Goal: Information Seeking & Learning: Learn about a topic

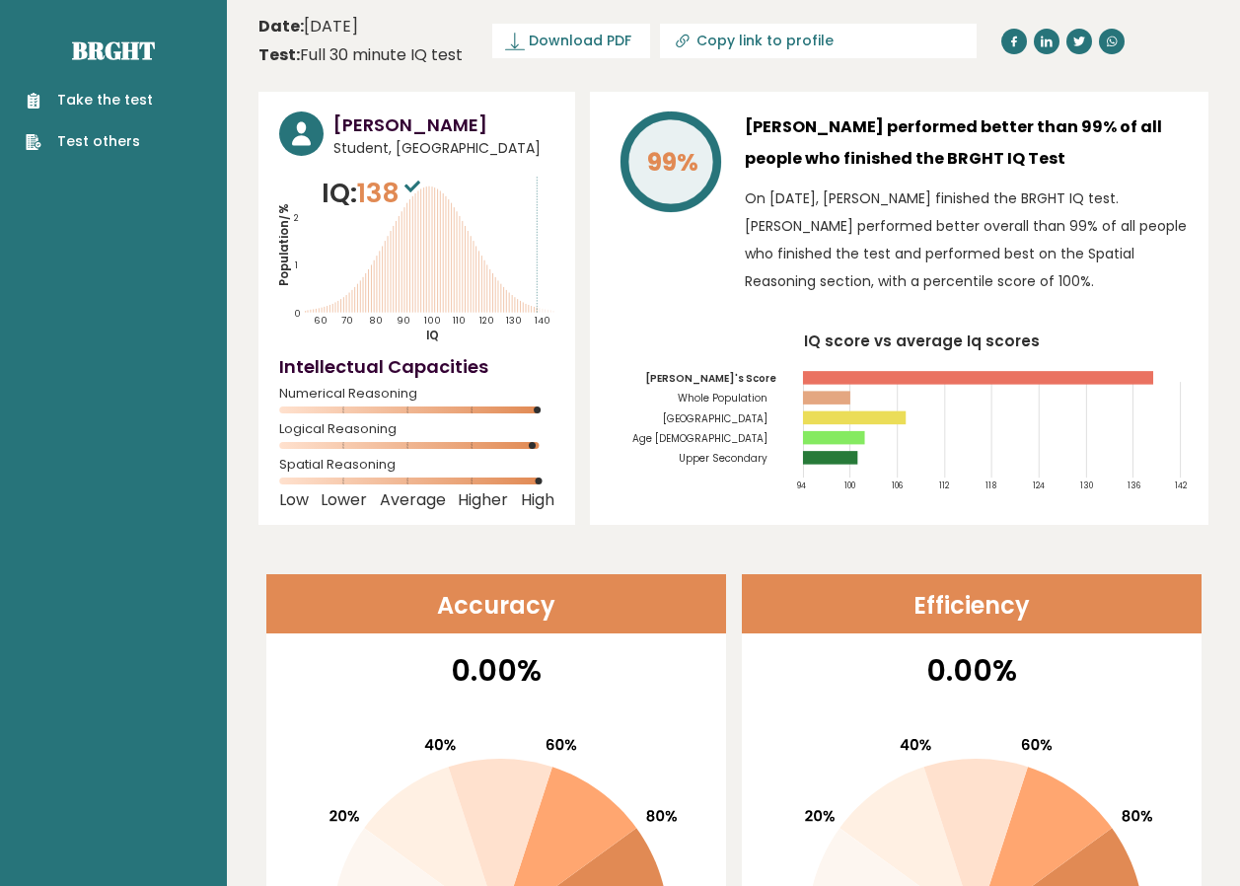
scroll to position [427, 0]
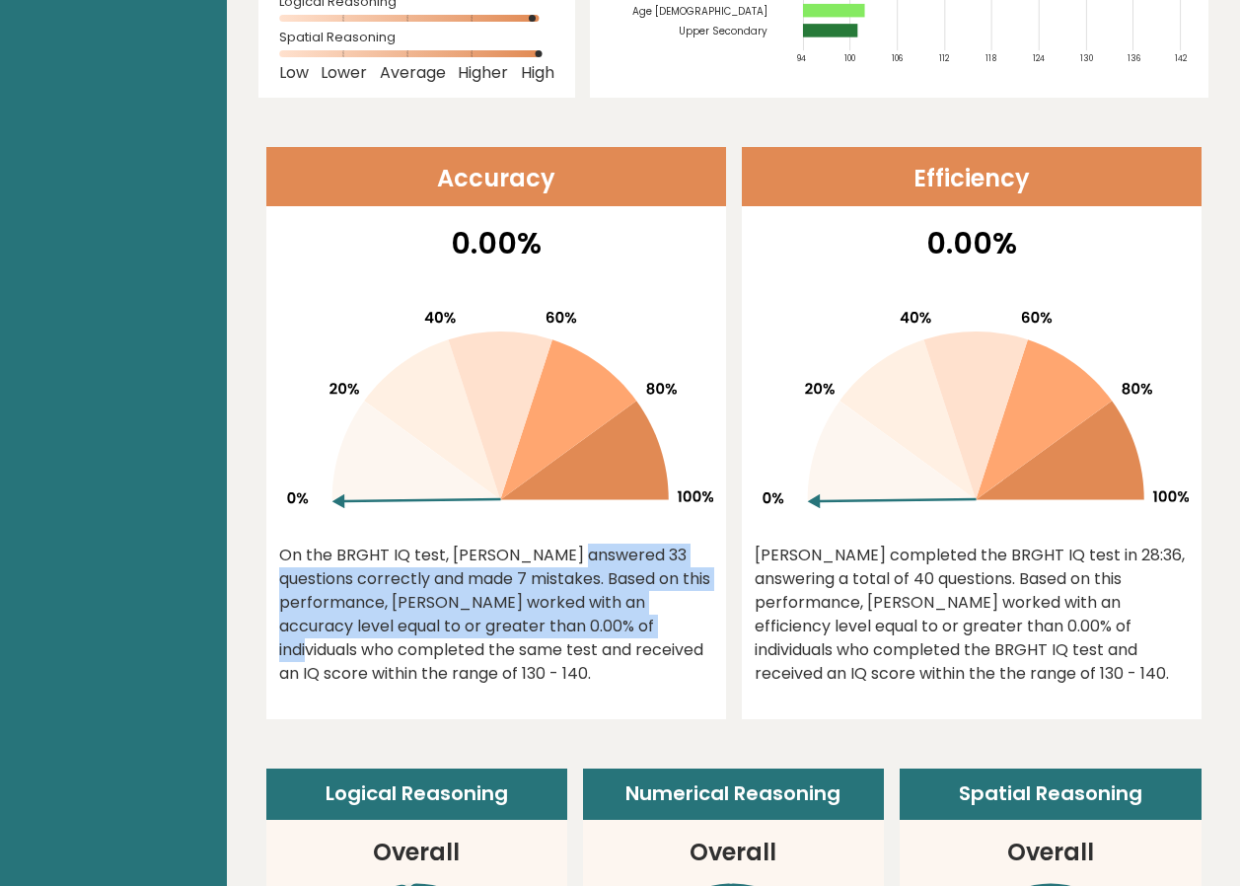
drag, startPoint x: 434, startPoint y: 541, endPoint x: 536, endPoint y: 625, distance: 132.5
click at [536, 625] on div "On the BRGHT IQ test, [PERSON_NAME] answered 33 questions correctly and made 7 …" at bounding box center [496, 614] width 434 height 142
drag, startPoint x: 536, startPoint y: 625, endPoint x: 388, endPoint y: 625, distance: 148.9
click at [388, 625] on div "On the BRGHT IQ test, Henk Steen answered 33 questions correctly and made 7 mis…" at bounding box center [496, 614] width 434 height 142
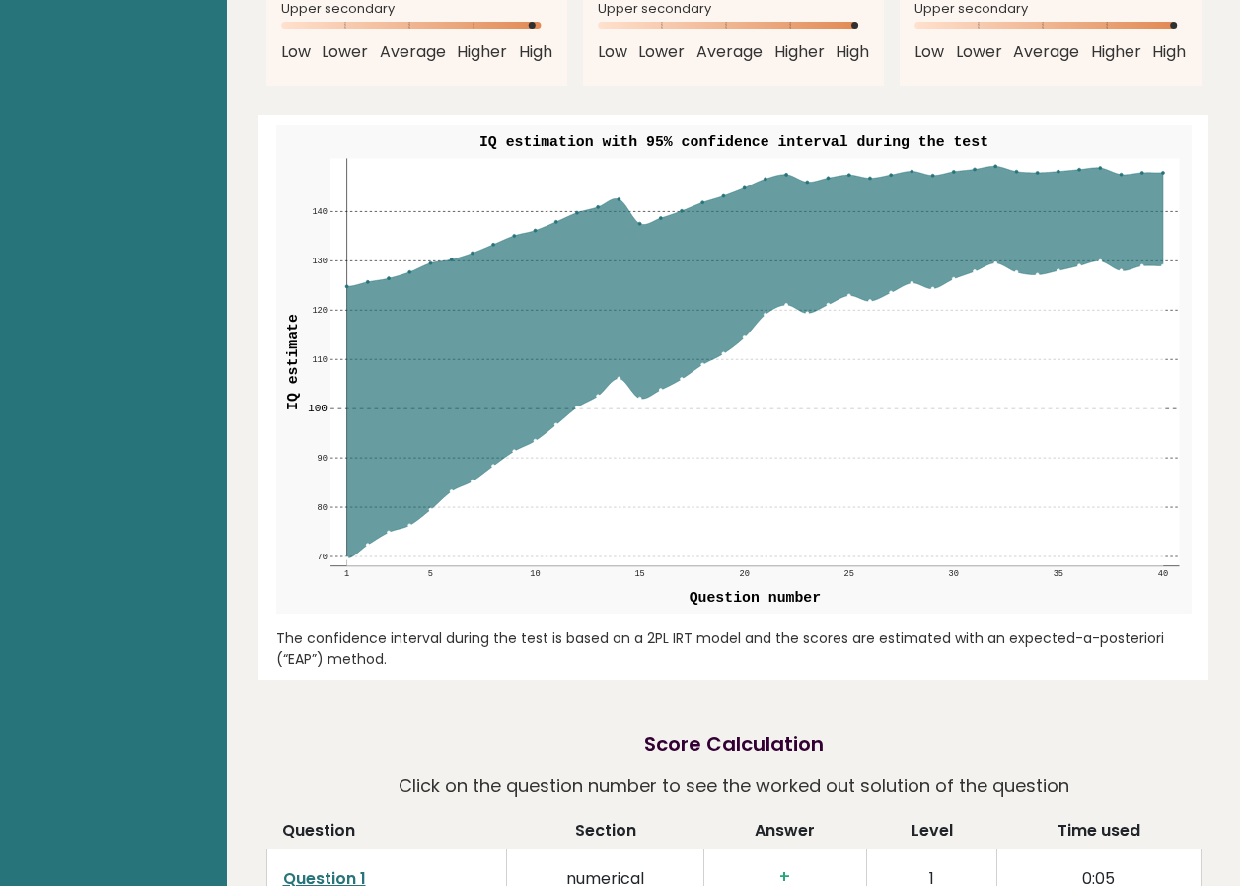
scroll to position [2430, 0]
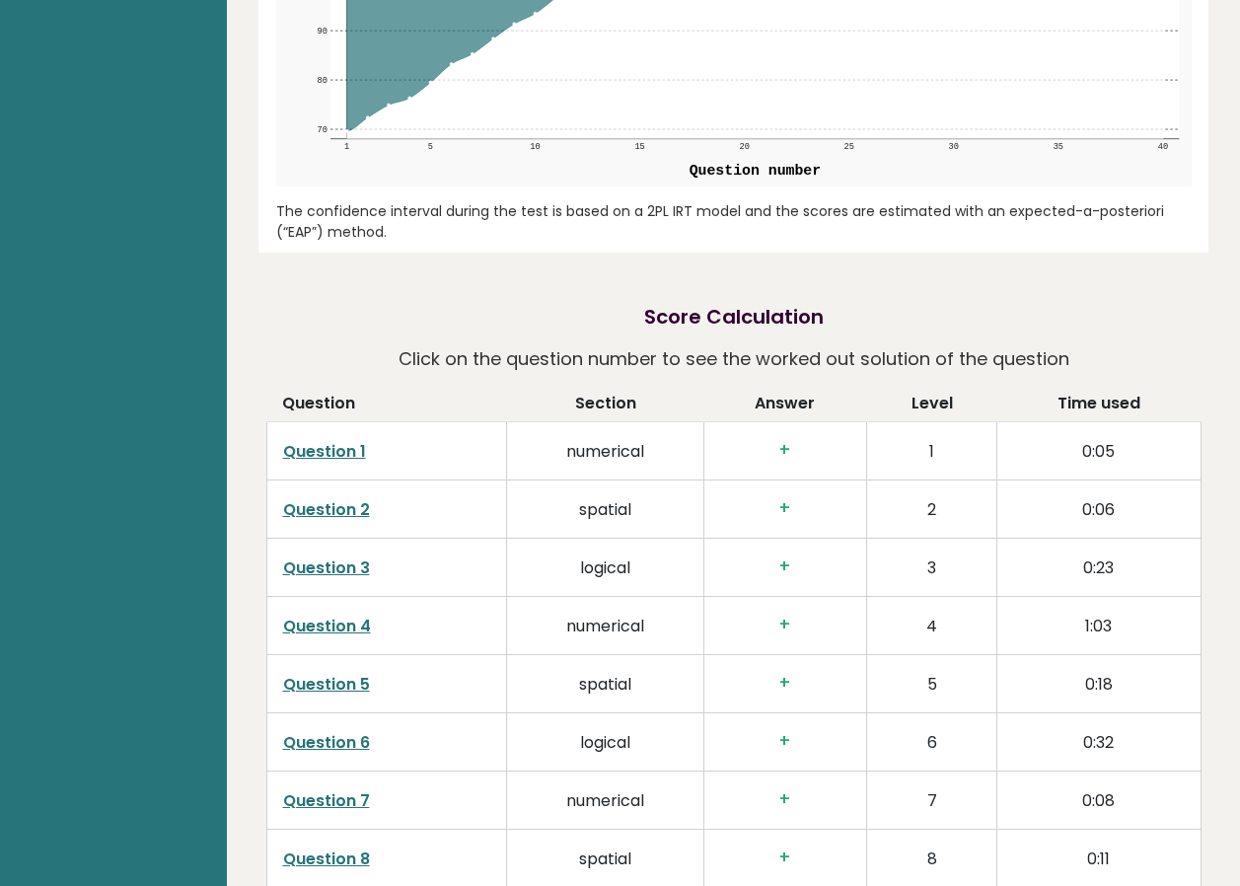
click at [349, 440] on link "Question 1" at bounding box center [324, 451] width 83 height 23
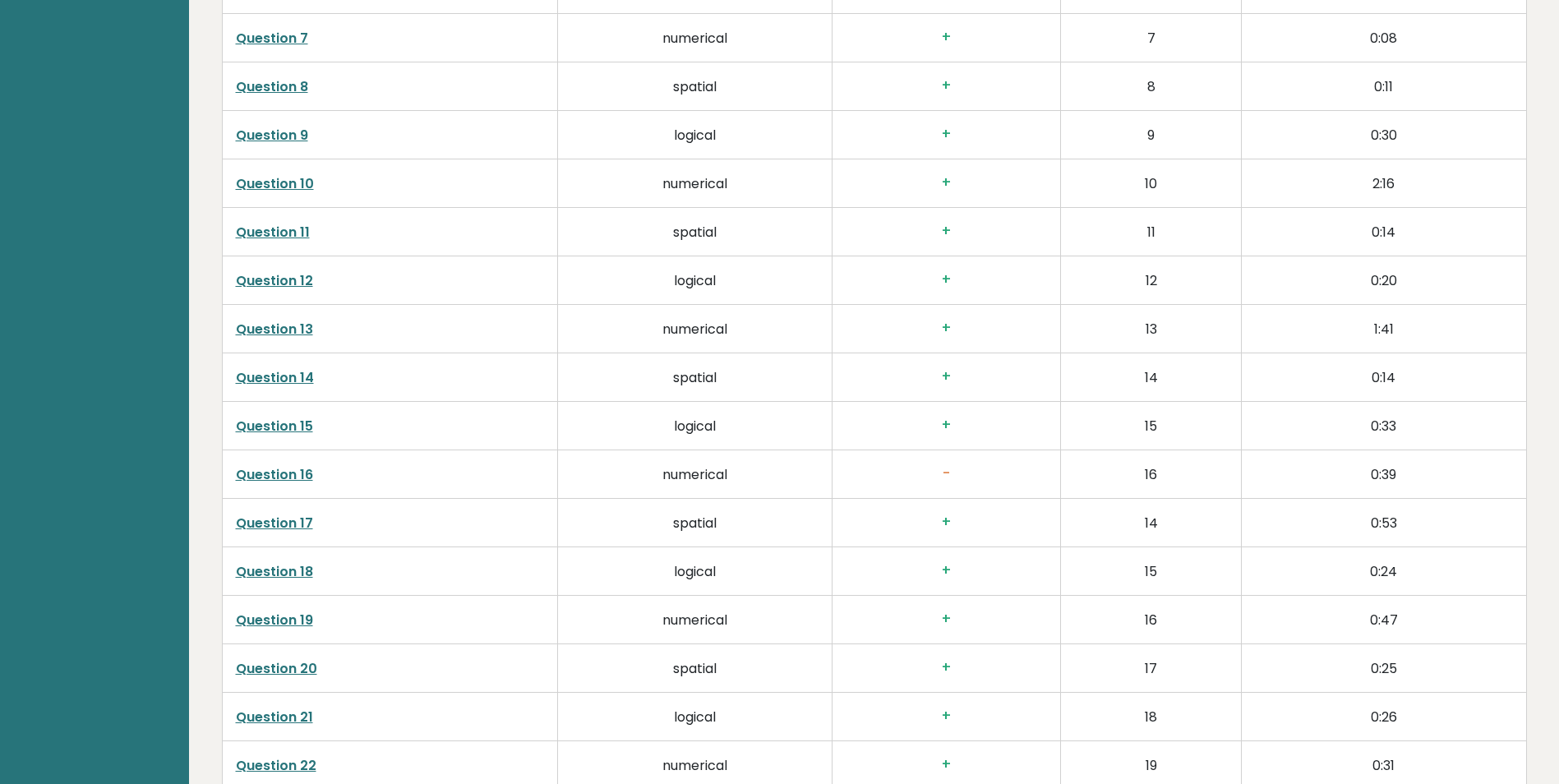
scroll to position [2849, 0]
click at [272, 469] on link "Question 16" at bounding box center [274, 473] width 77 height 19
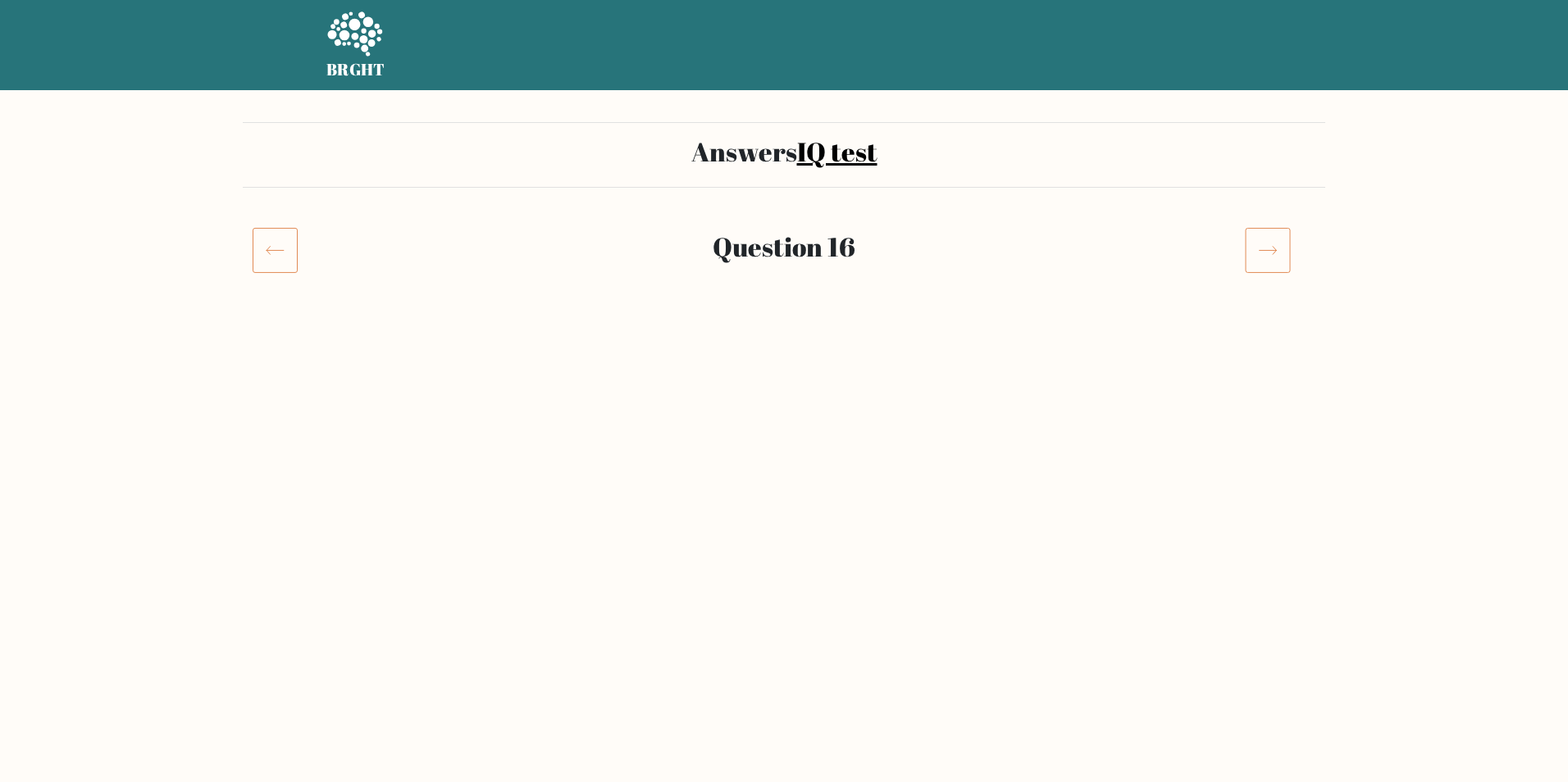
click at [1273, 252] on icon at bounding box center [1267, 249] width 46 height 46
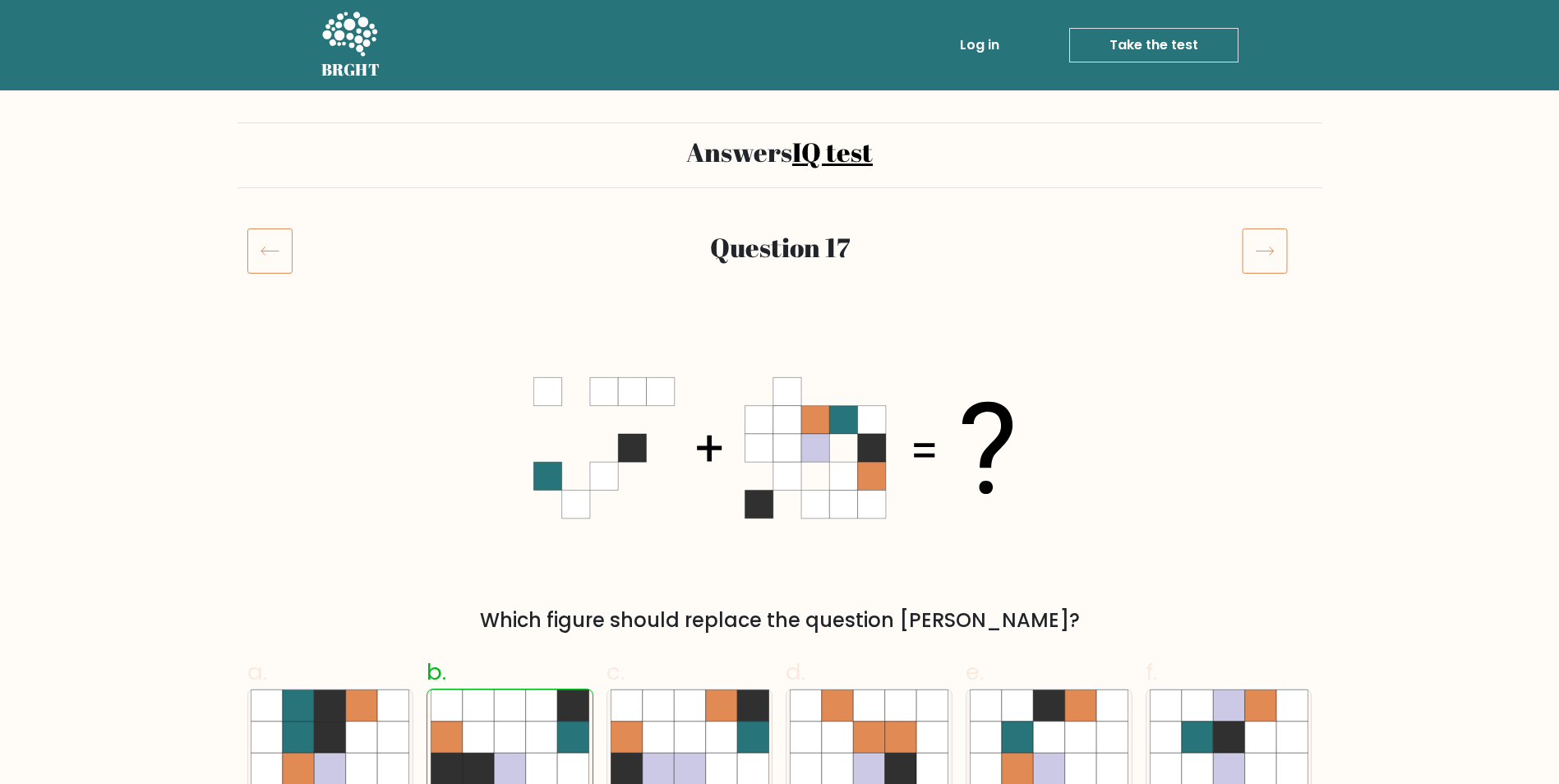
click at [287, 245] on div at bounding box center [282, 250] width 90 height 46
click at [281, 245] on icon at bounding box center [270, 250] width 45 height 46
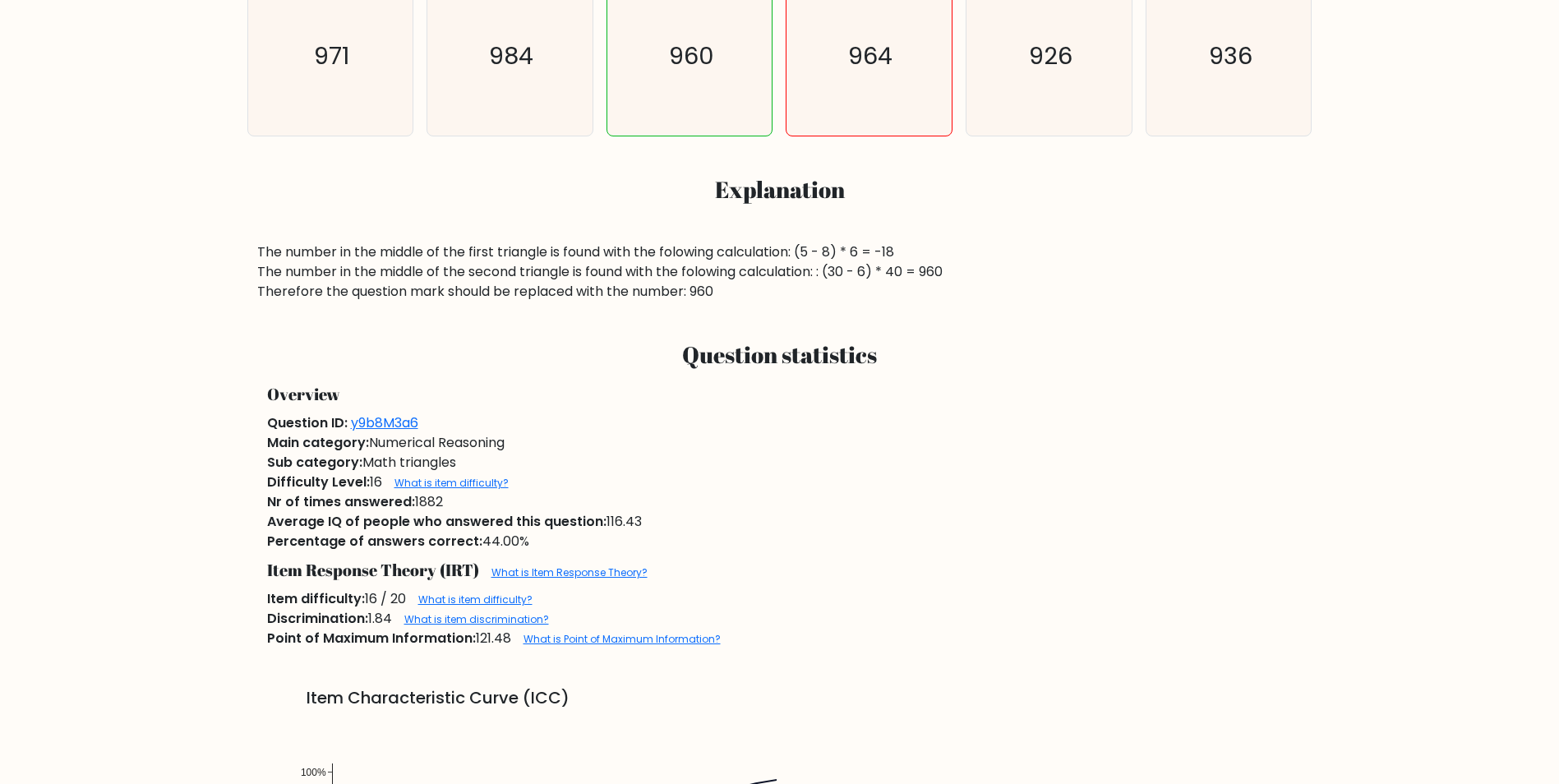
scroll to position [356, 0]
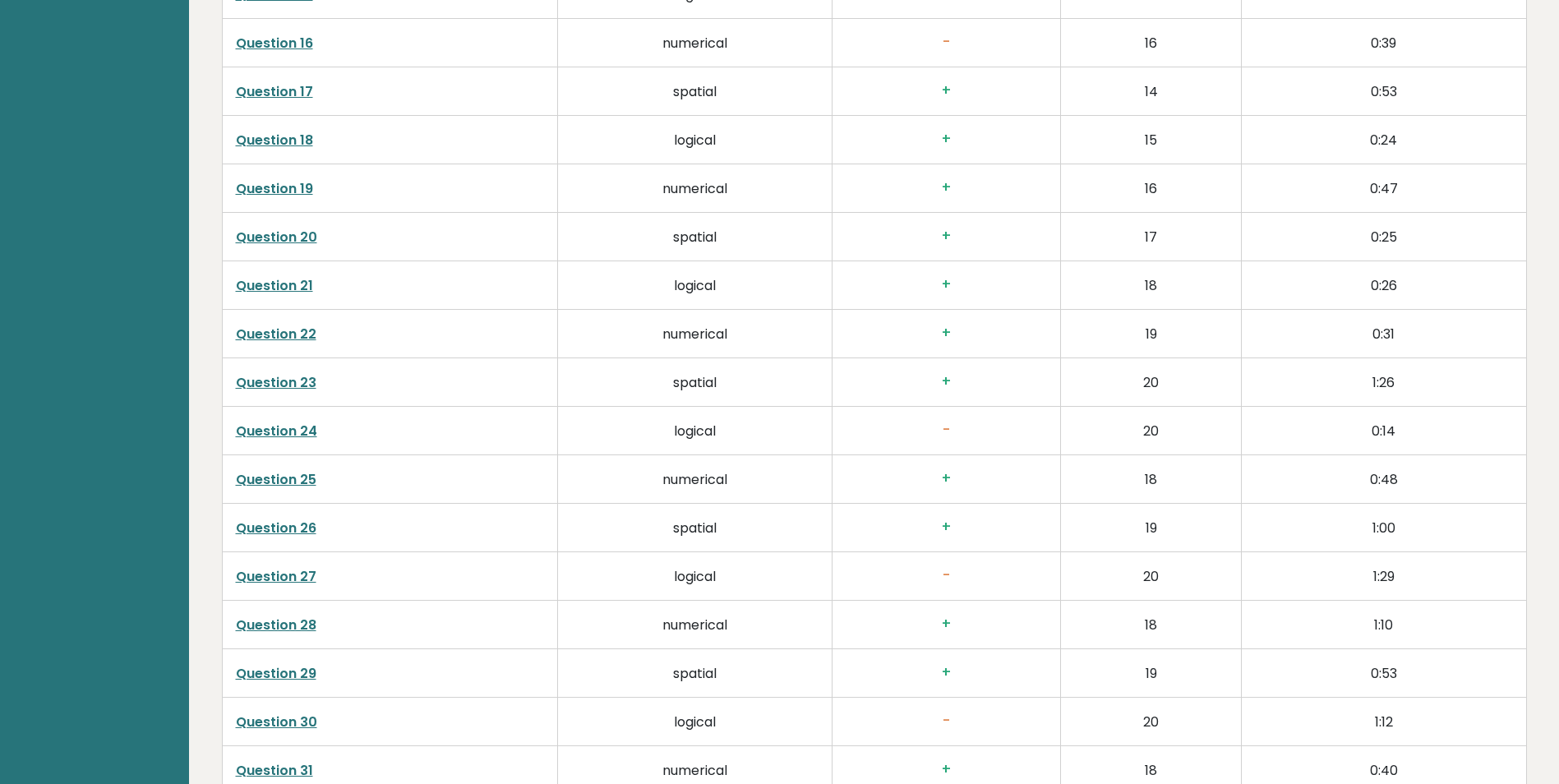
scroll to position [3957, 0]
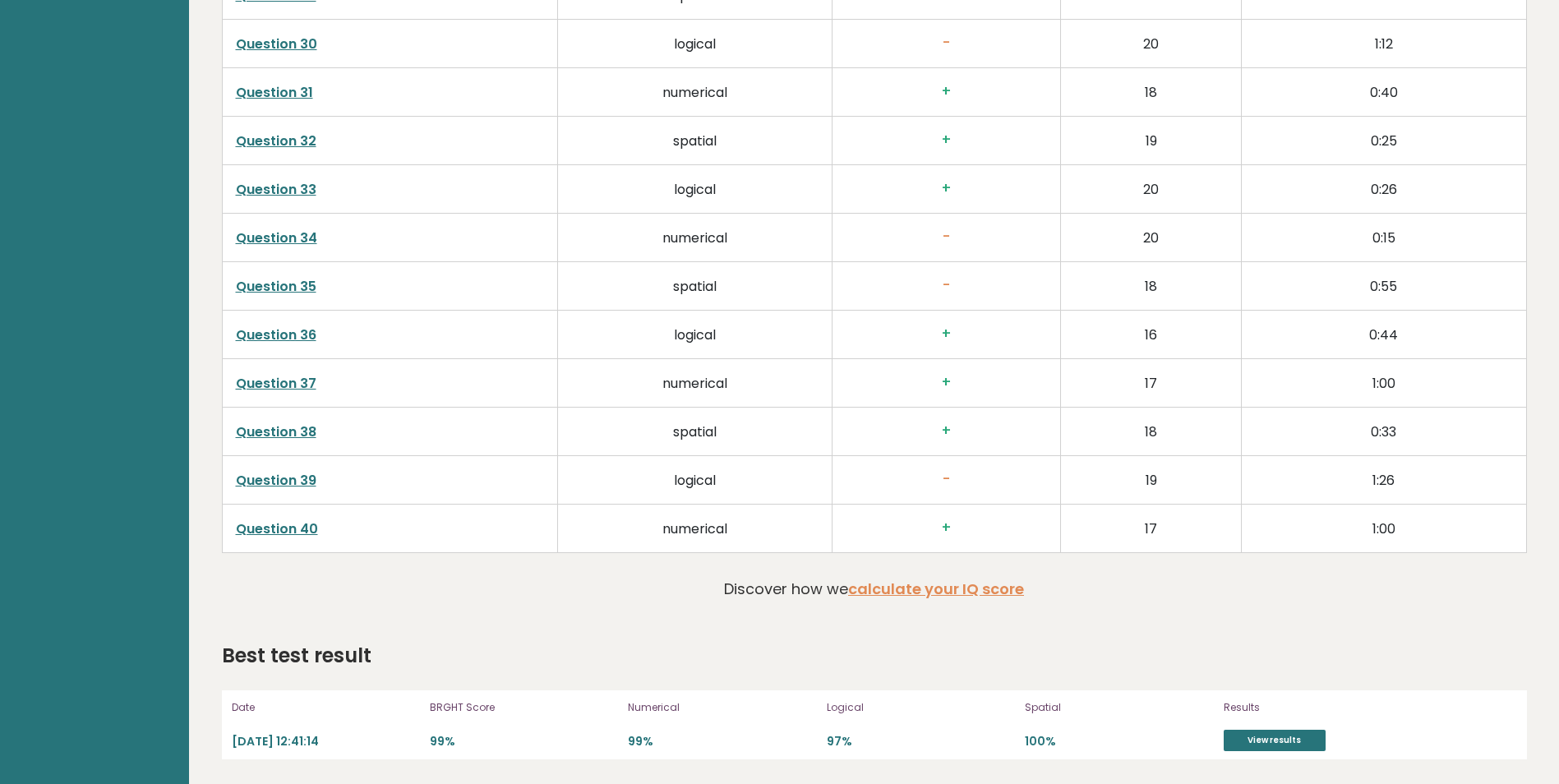
click at [287, 474] on link "Question 39" at bounding box center [276, 480] width 81 height 19
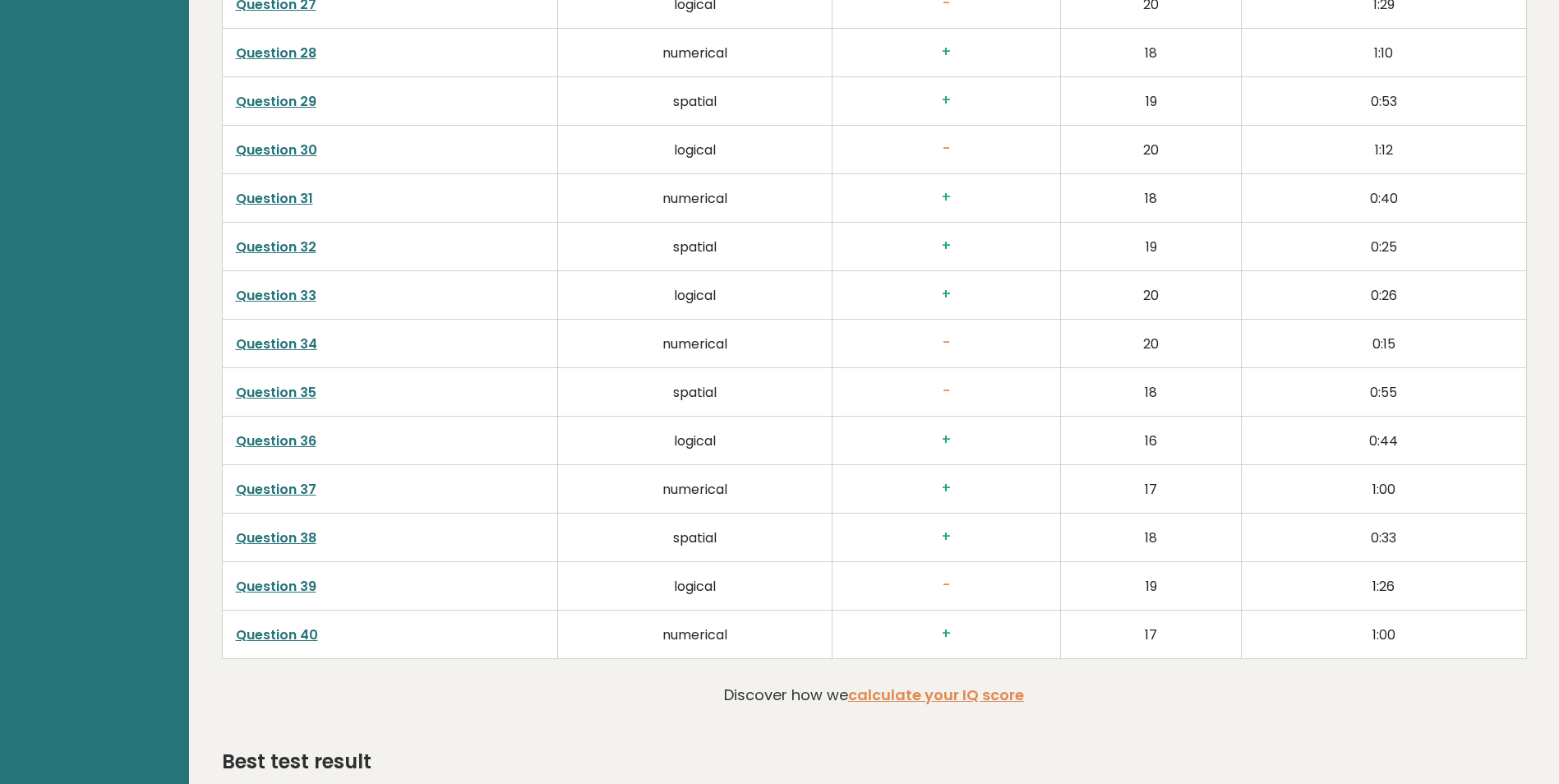
scroll to position [3869, 0]
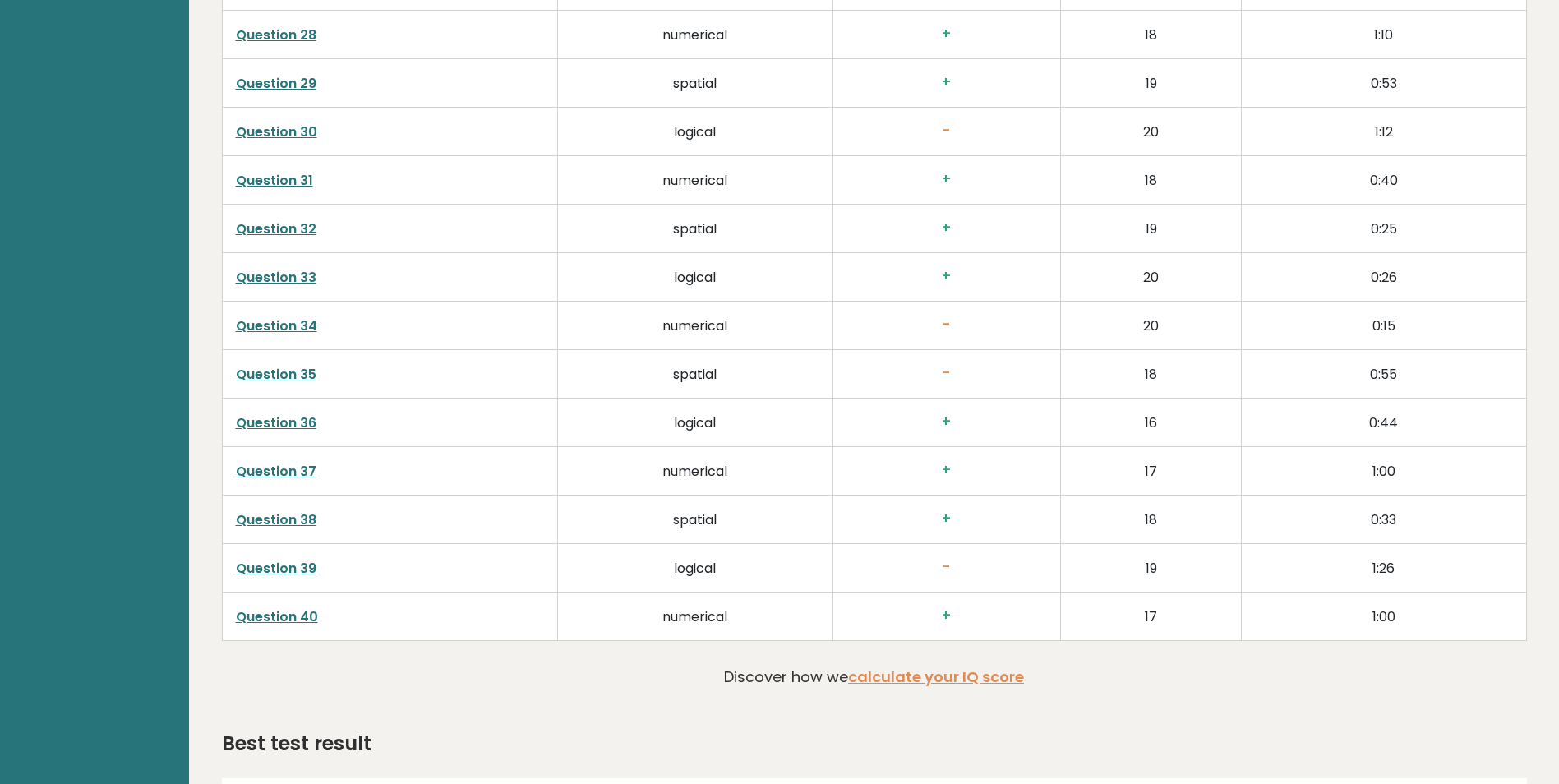
click at [296, 376] on link "Question 35" at bounding box center [276, 374] width 81 height 19
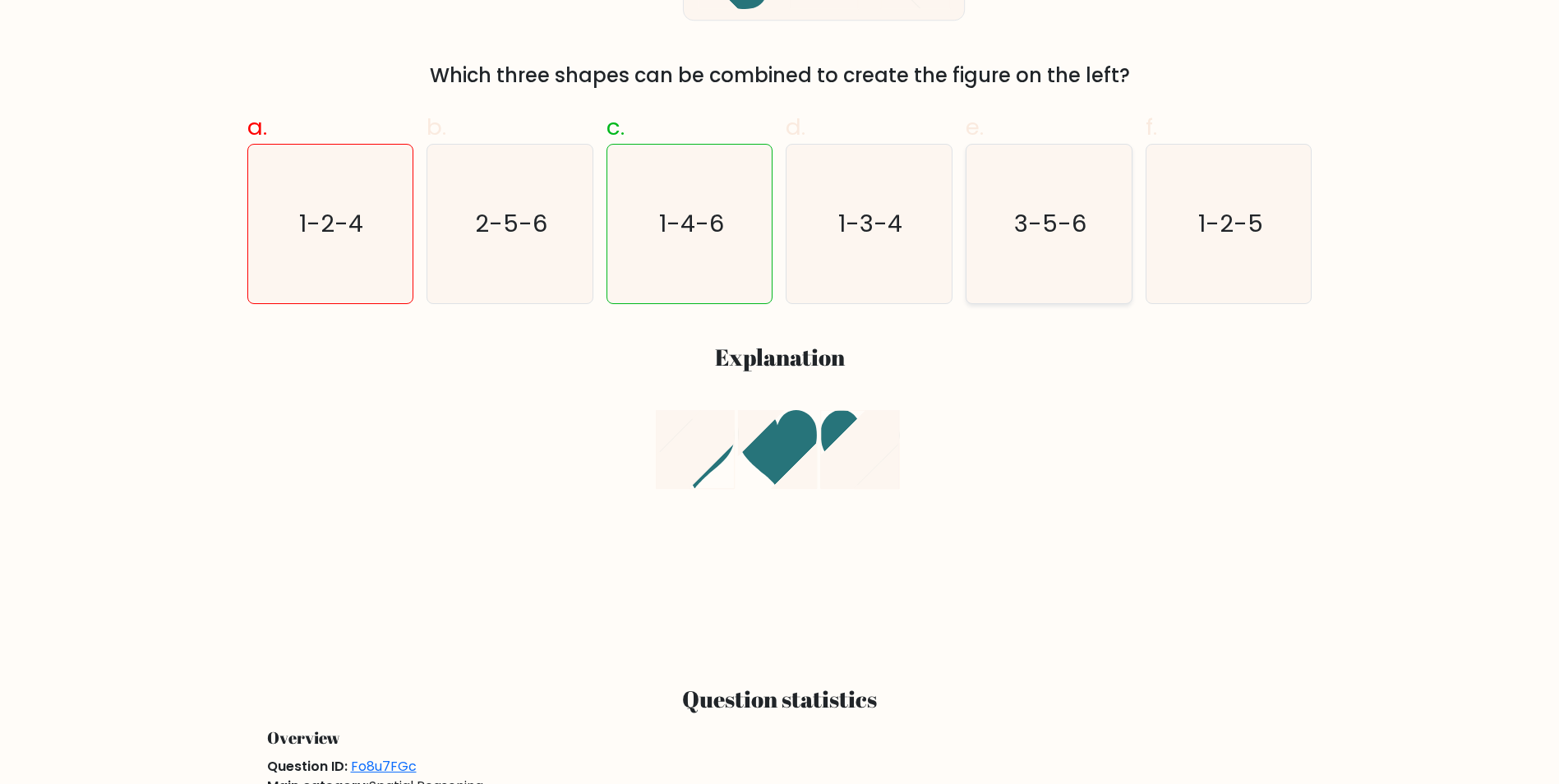
scroll to position [189, 0]
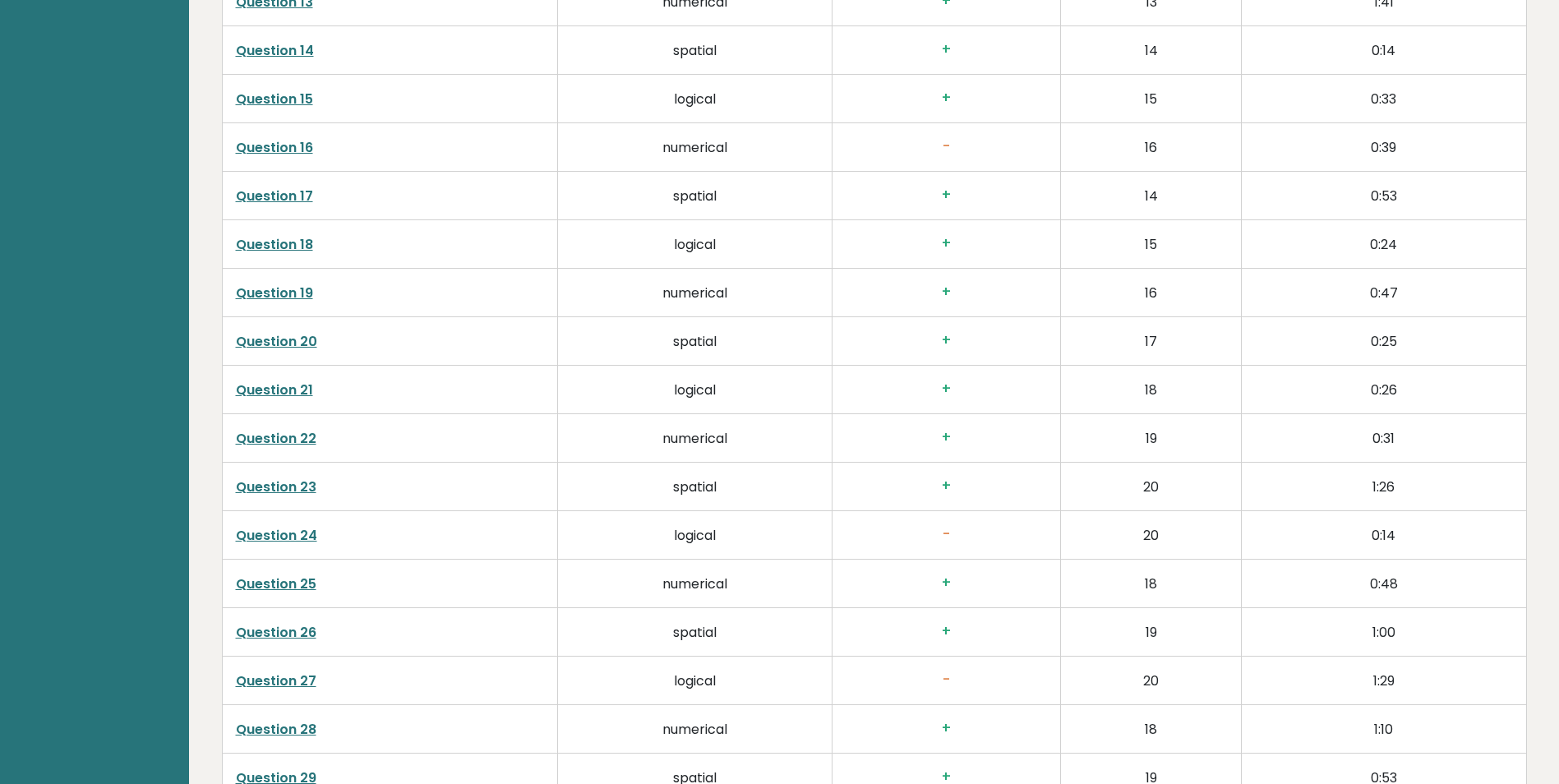
scroll to position [3177, 0]
click at [272, 522] on td "Question 24" at bounding box center [389, 532] width 336 height 48
click at [285, 534] on link "Question 24" at bounding box center [277, 532] width 82 height 19
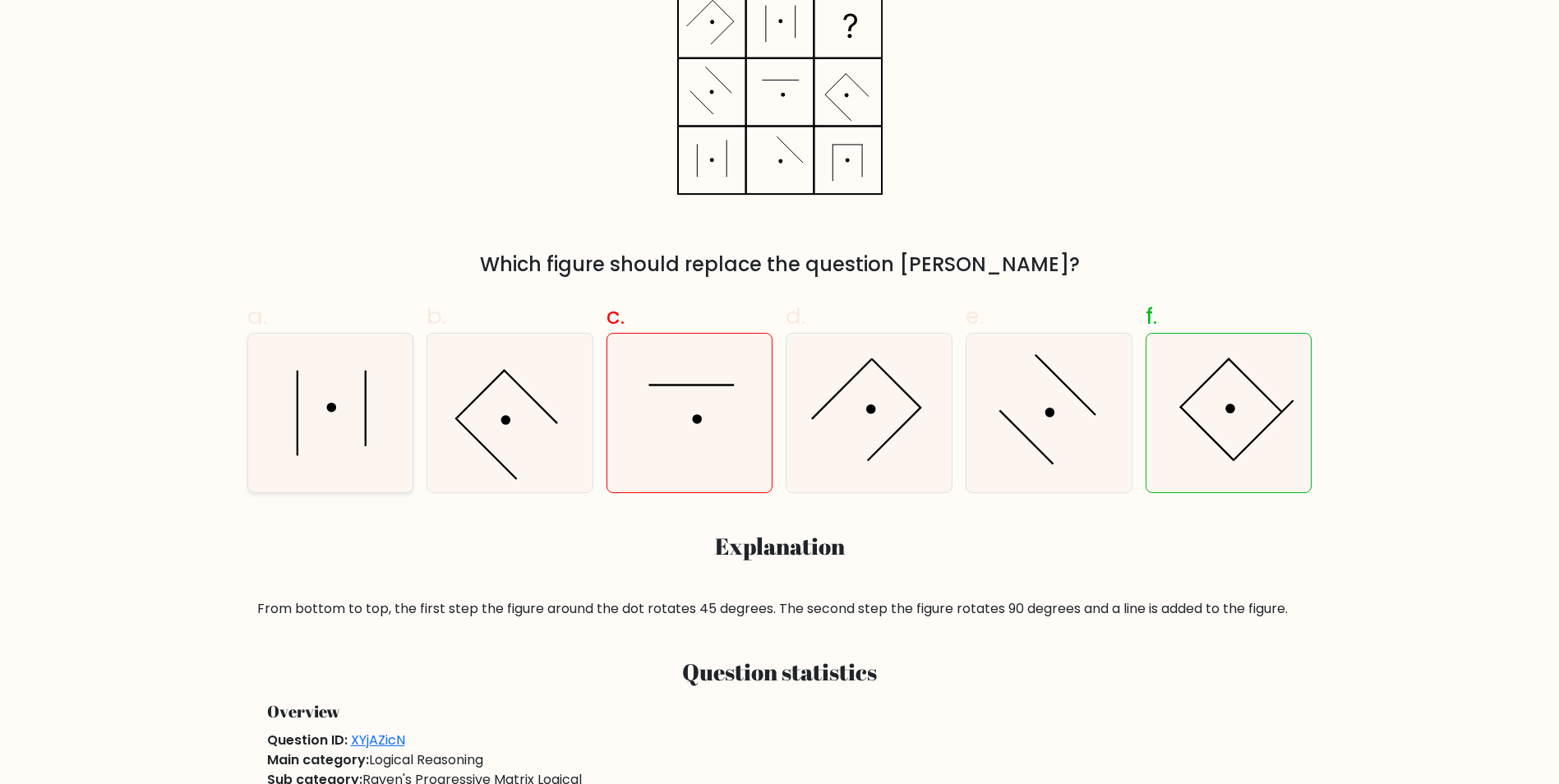
scroll to position [712, 0]
